Goal: Find specific page/section: Find specific page/section

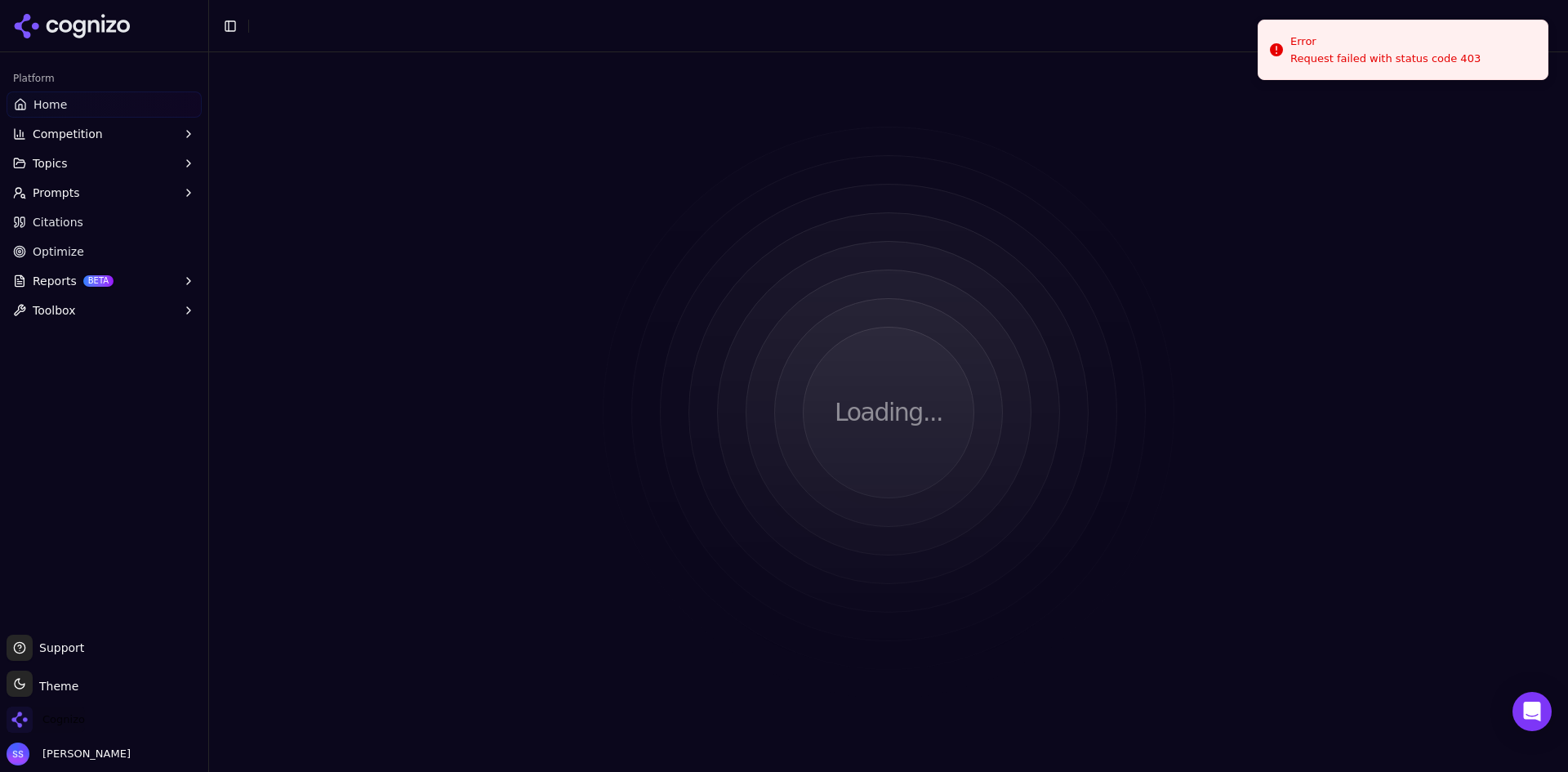
click at [64, 713] on span "Cognizo" at bounding box center [64, 720] width 43 height 15
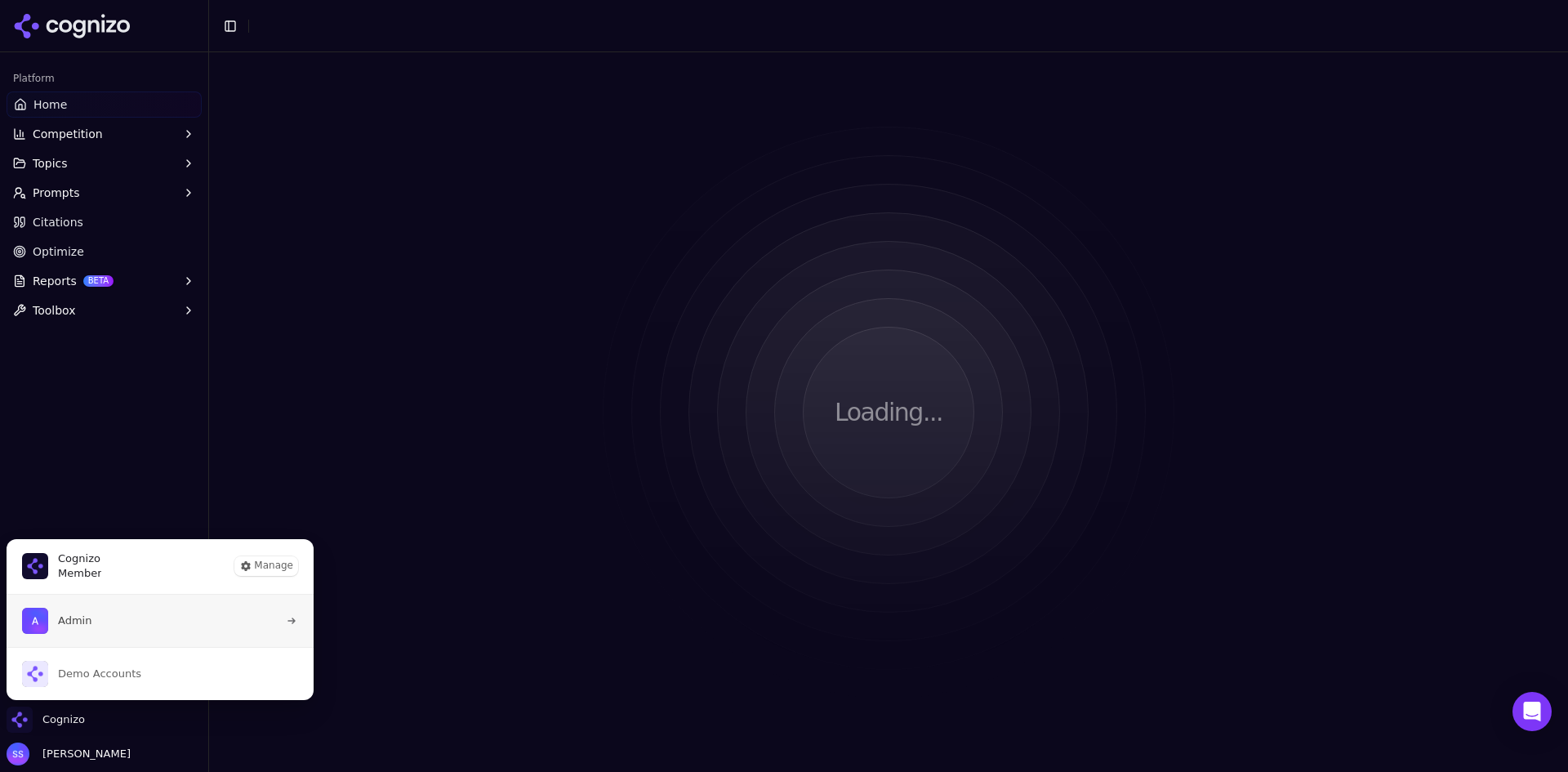
click at [113, 638] on button "Admin" at bounding box center [160, 621] width 308 height 52
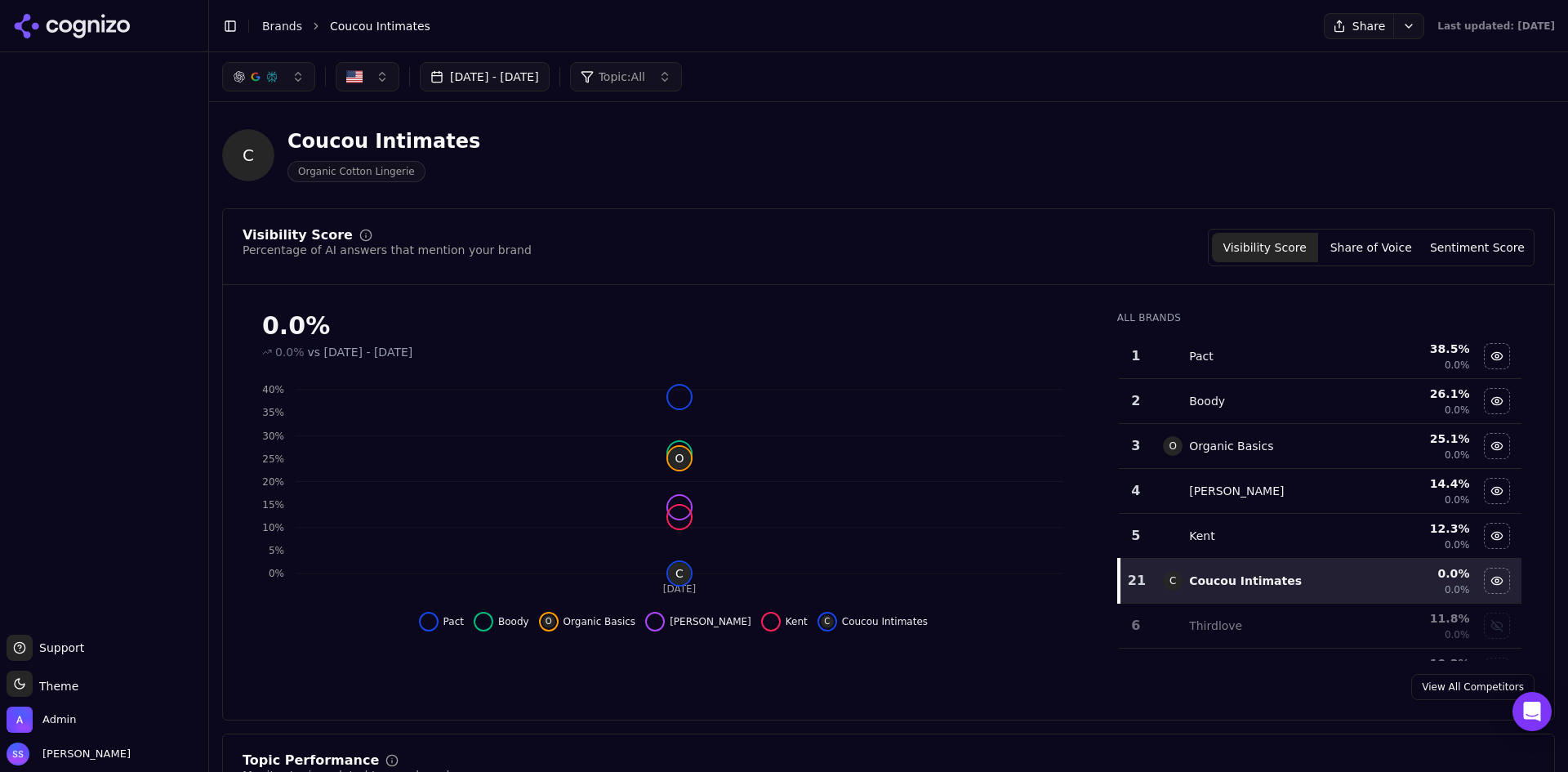
click at [672, 166] on div "C Coucou Intimates Organic Cotton Lingerie" at bounding box center [588, 155] width 732 height 54
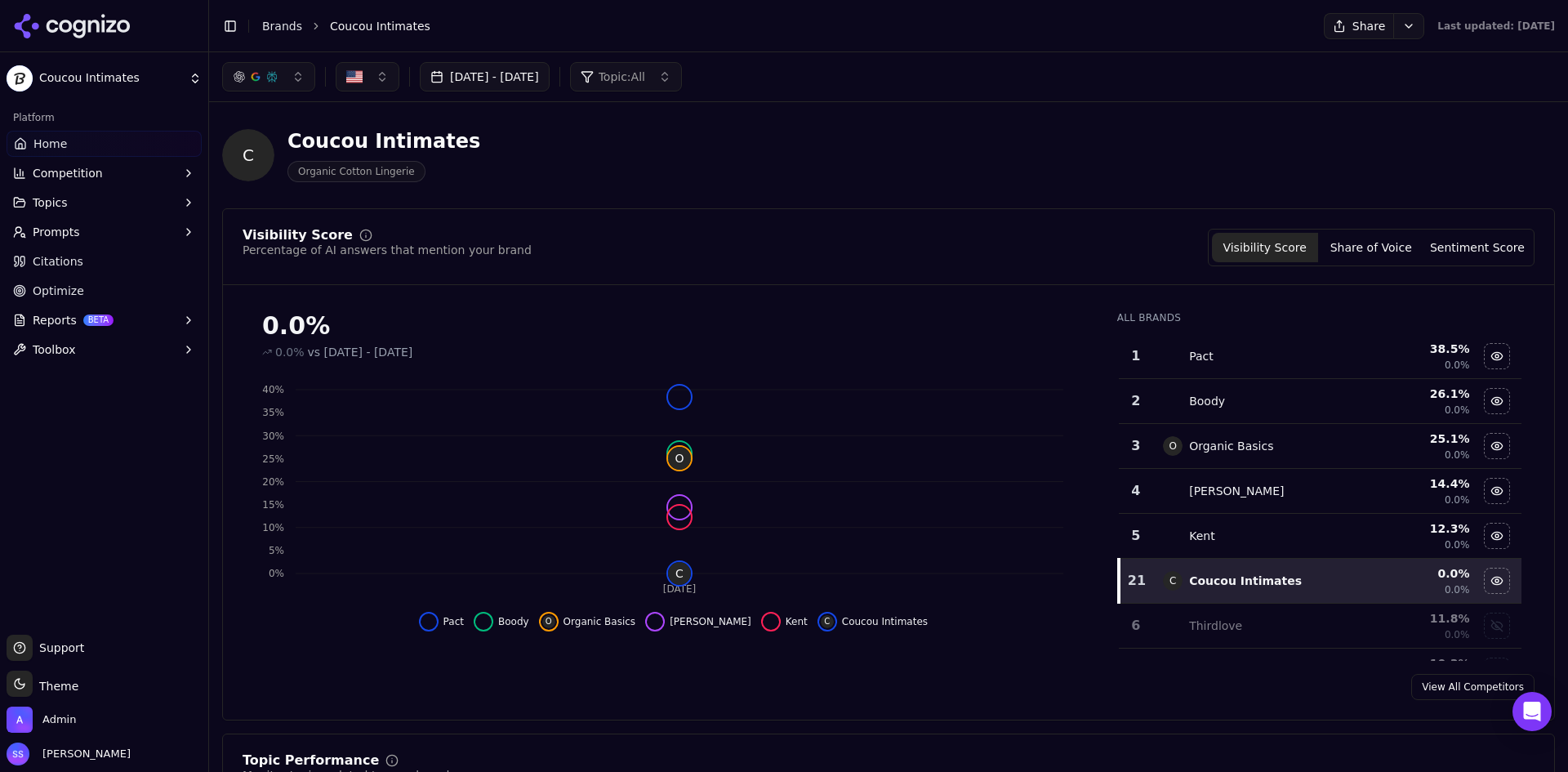
click at [633, 165] on div "C Coucou Intimates Organic Cotton Lingerie" at bounding box center [588, 155] width 732 height 54
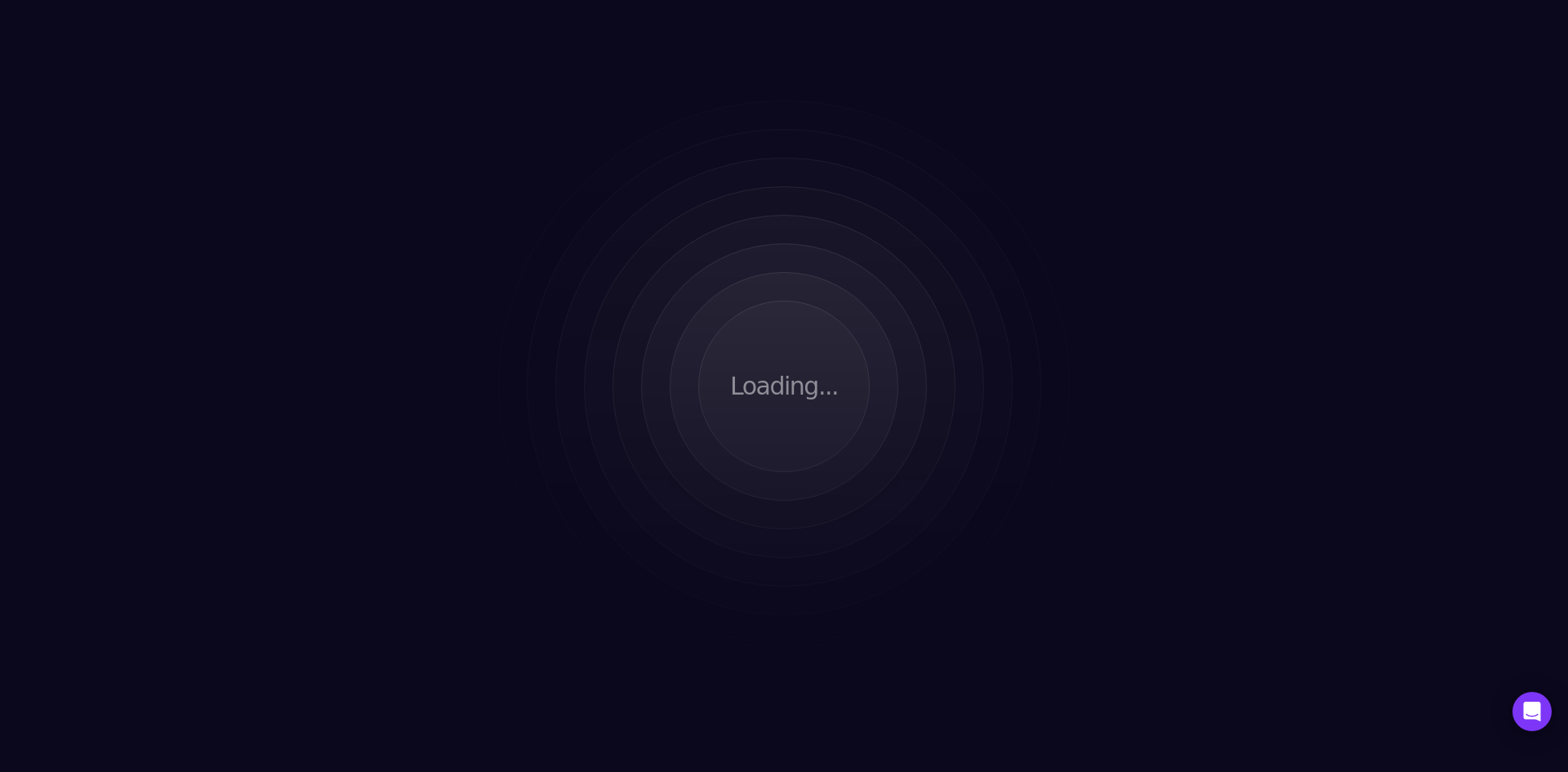
click at [375, 229] on div "Loading..." at bounding box center [784, 386] width 1568 height 772
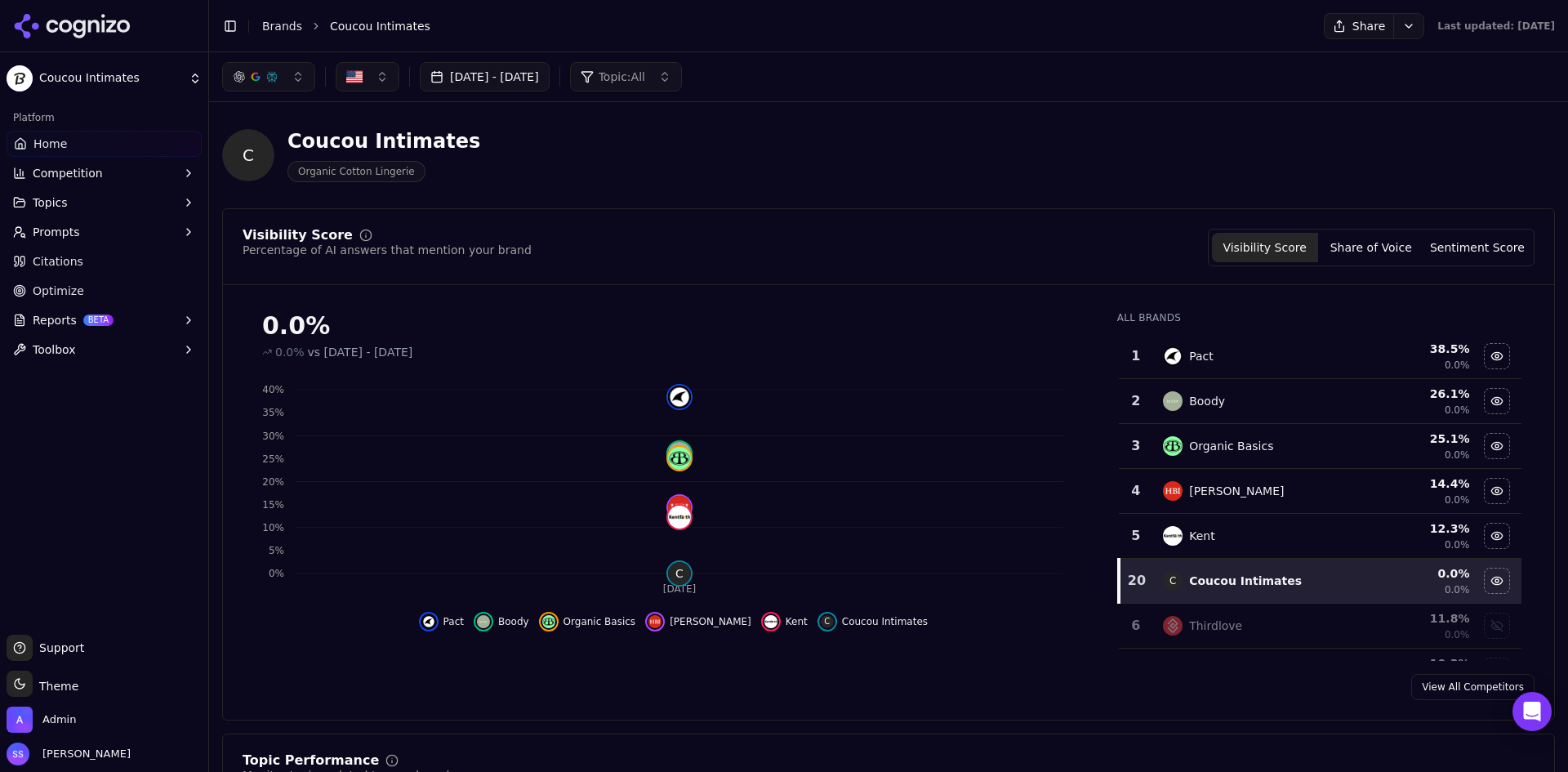
click at [643, 156] on div "C Coucou Intimates Organic Cotton Lingerie" at bounding box center [588, 155] width 732 height 54
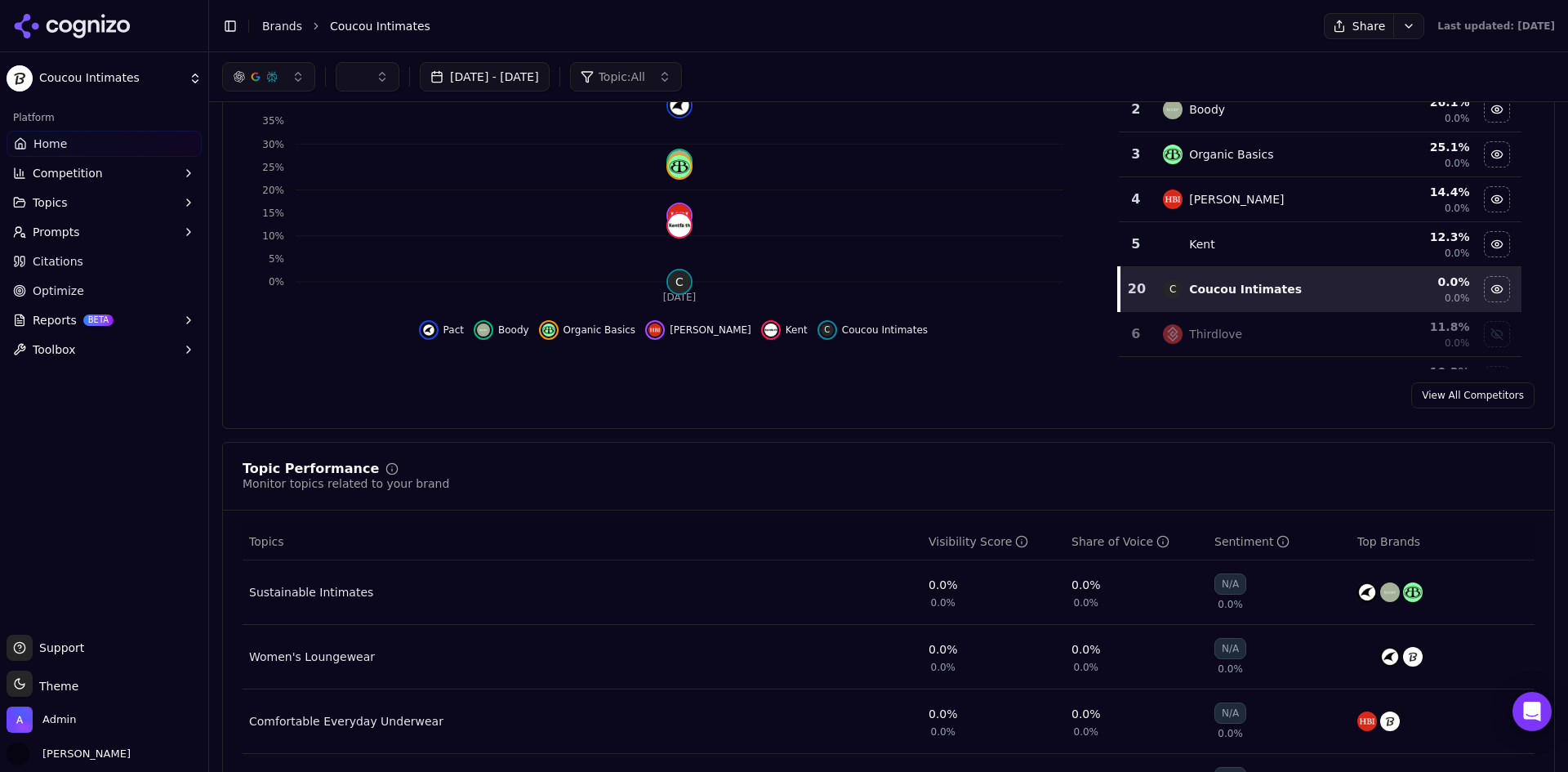
scroll to position [245, 0]
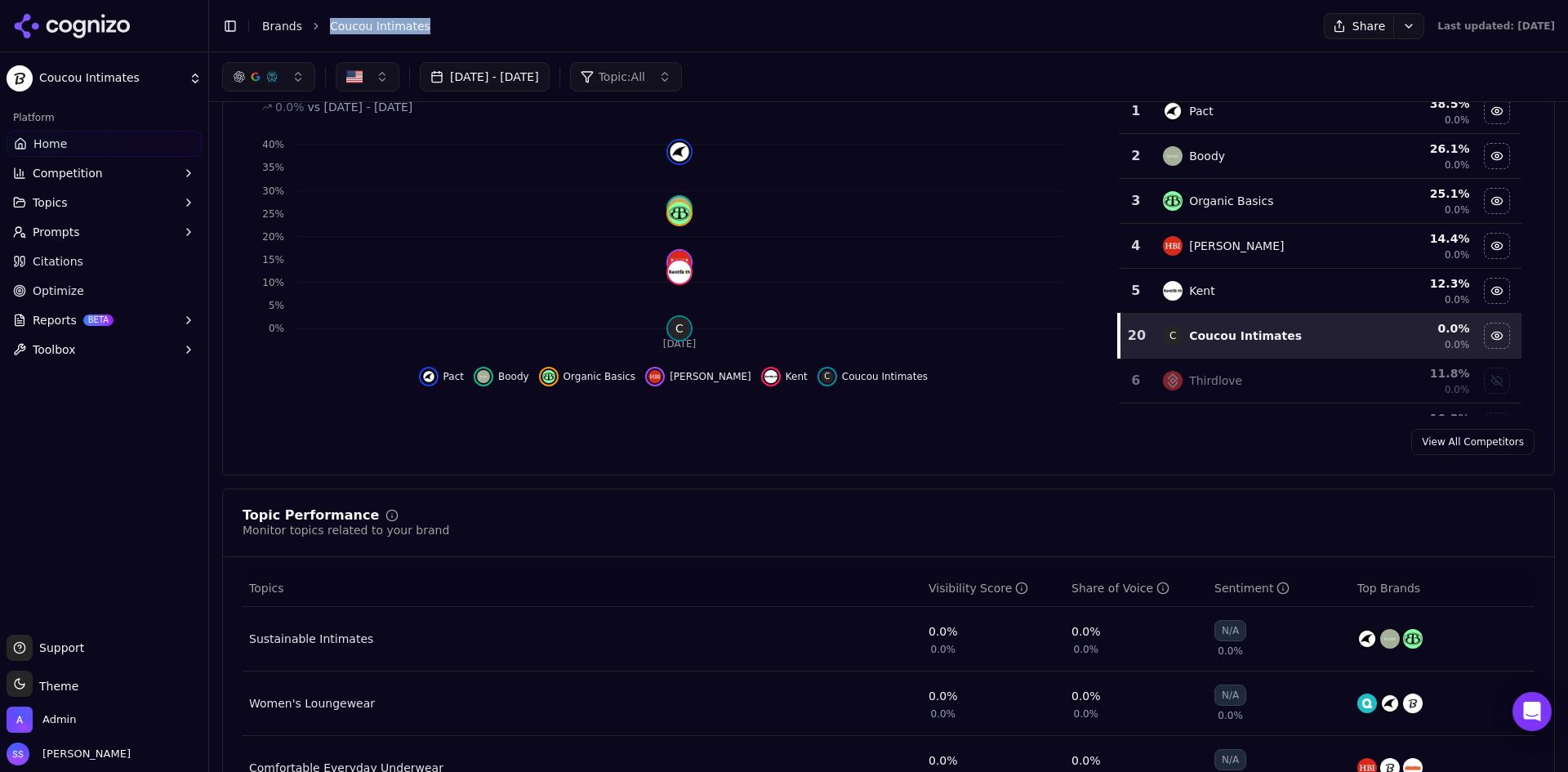
drag, startPoint x: 422, startPoint y: 27, endPoint x: 328, endPoint y: 32, distance: 94.1
click at [330, 32] on li "Coucou Intimates" at bounding box center [810, 26] width 961 height 17
copy span "Coucou Intimates"
